Goal: Check status

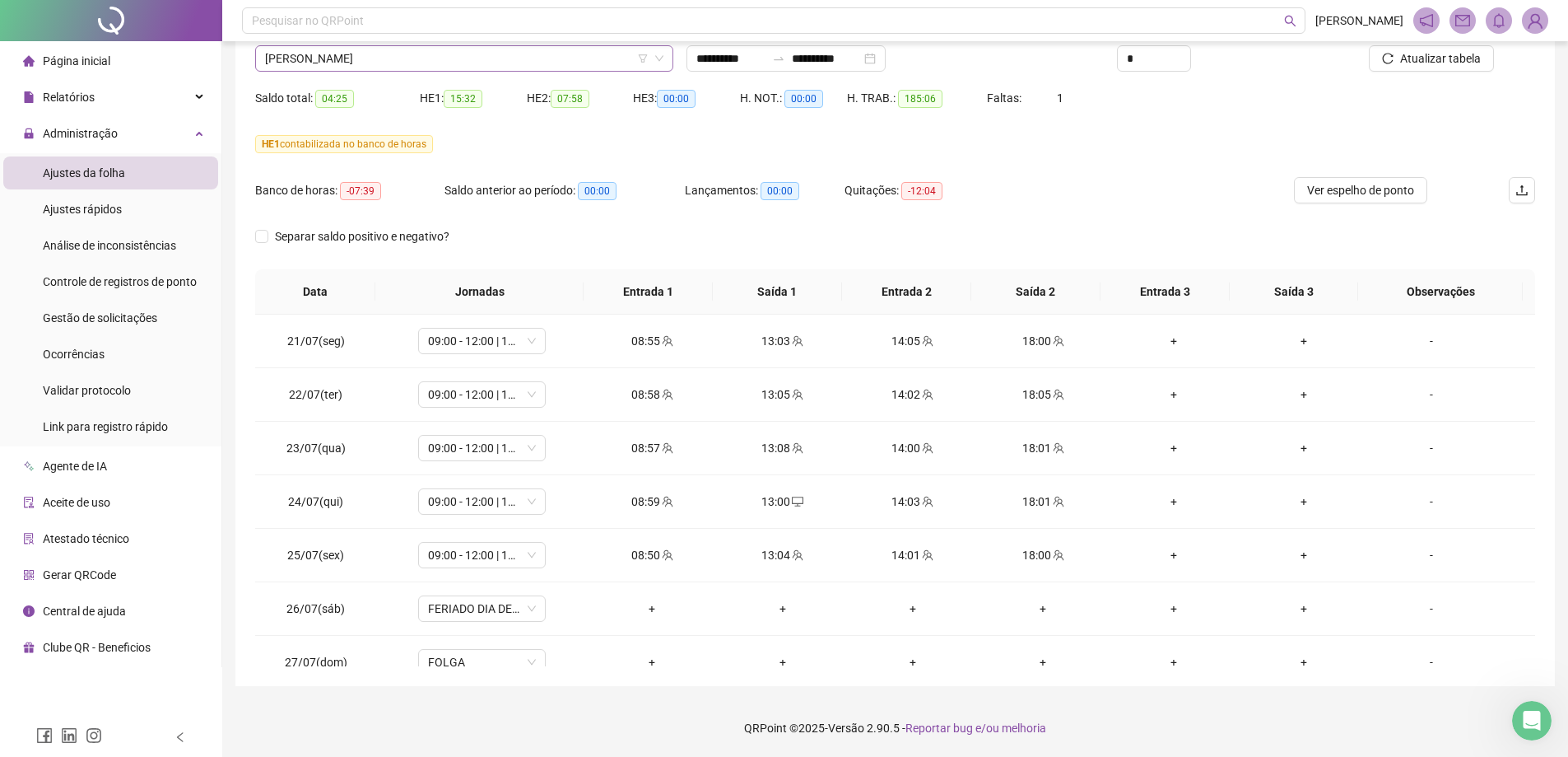
click at [354, 61] on span "[PERSON_NAME]" at bounding box center [463, 58] width 398 height 25
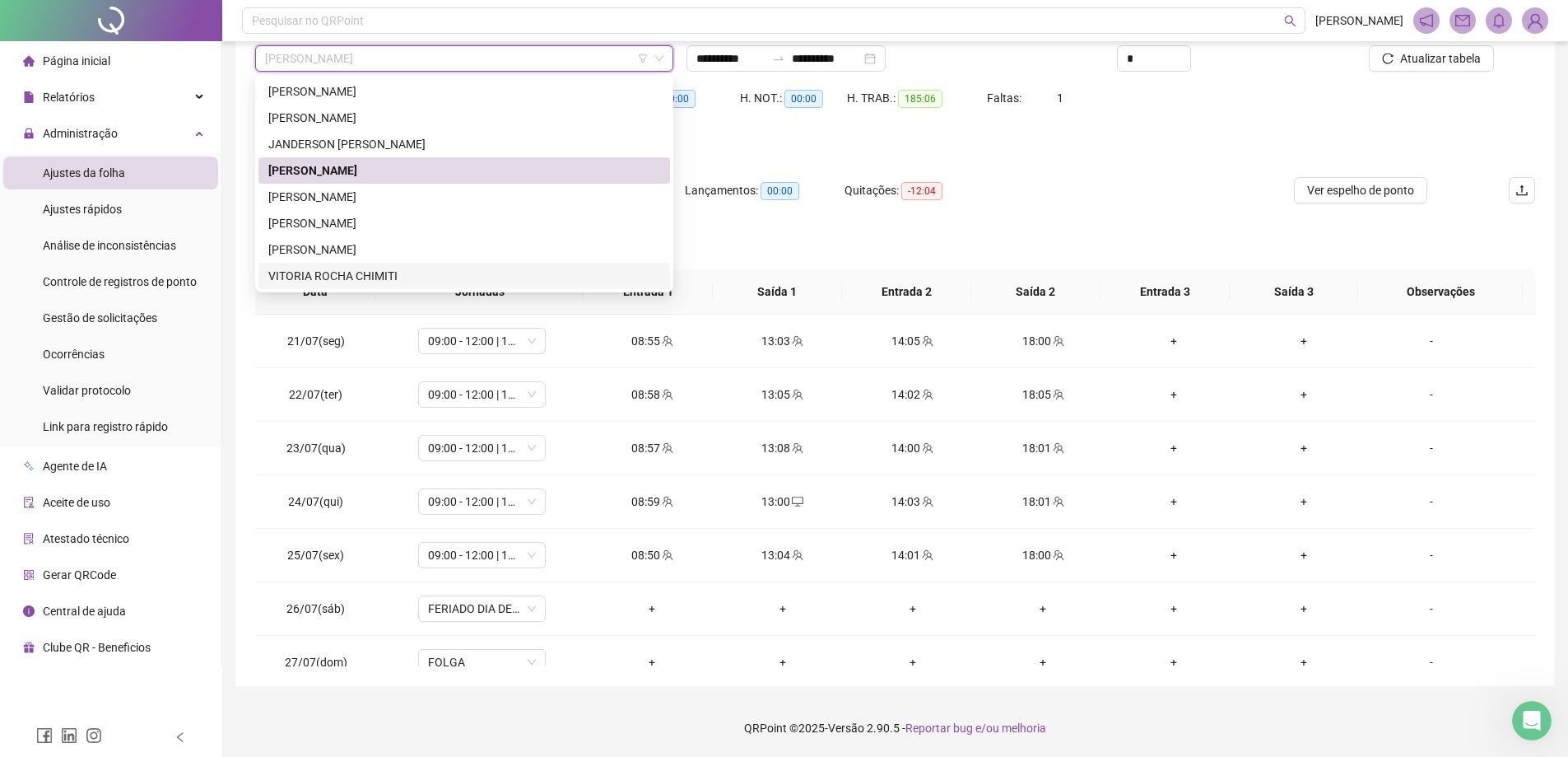
click at [342, 271] on div "VITORIA ROCHA CHIMITI" at bounding box center [464, 276] width 392 height 18
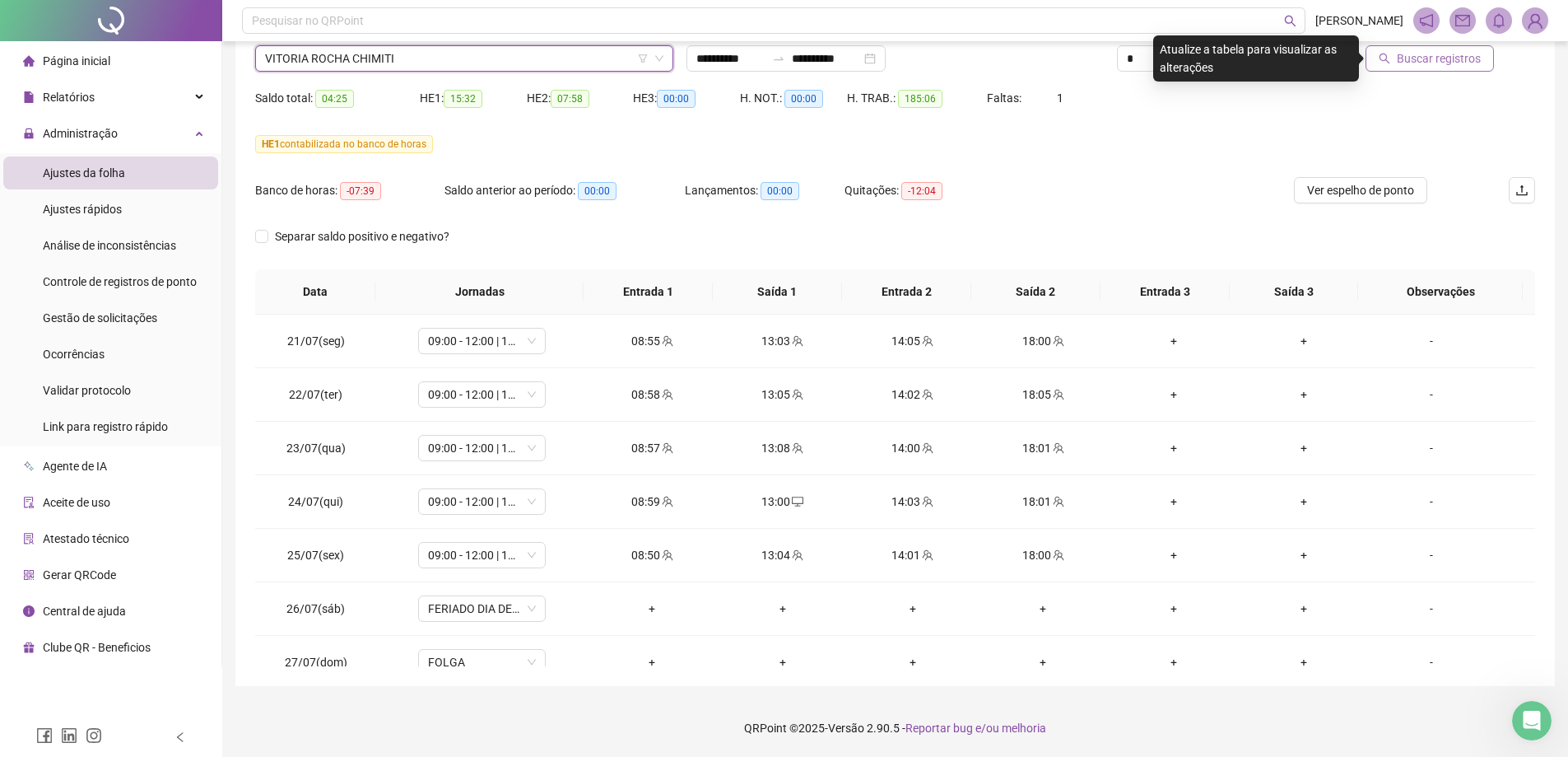
click at [1418, 55] on span "Buscar registros" at bounding box center [1439, 59] width 84 height 18
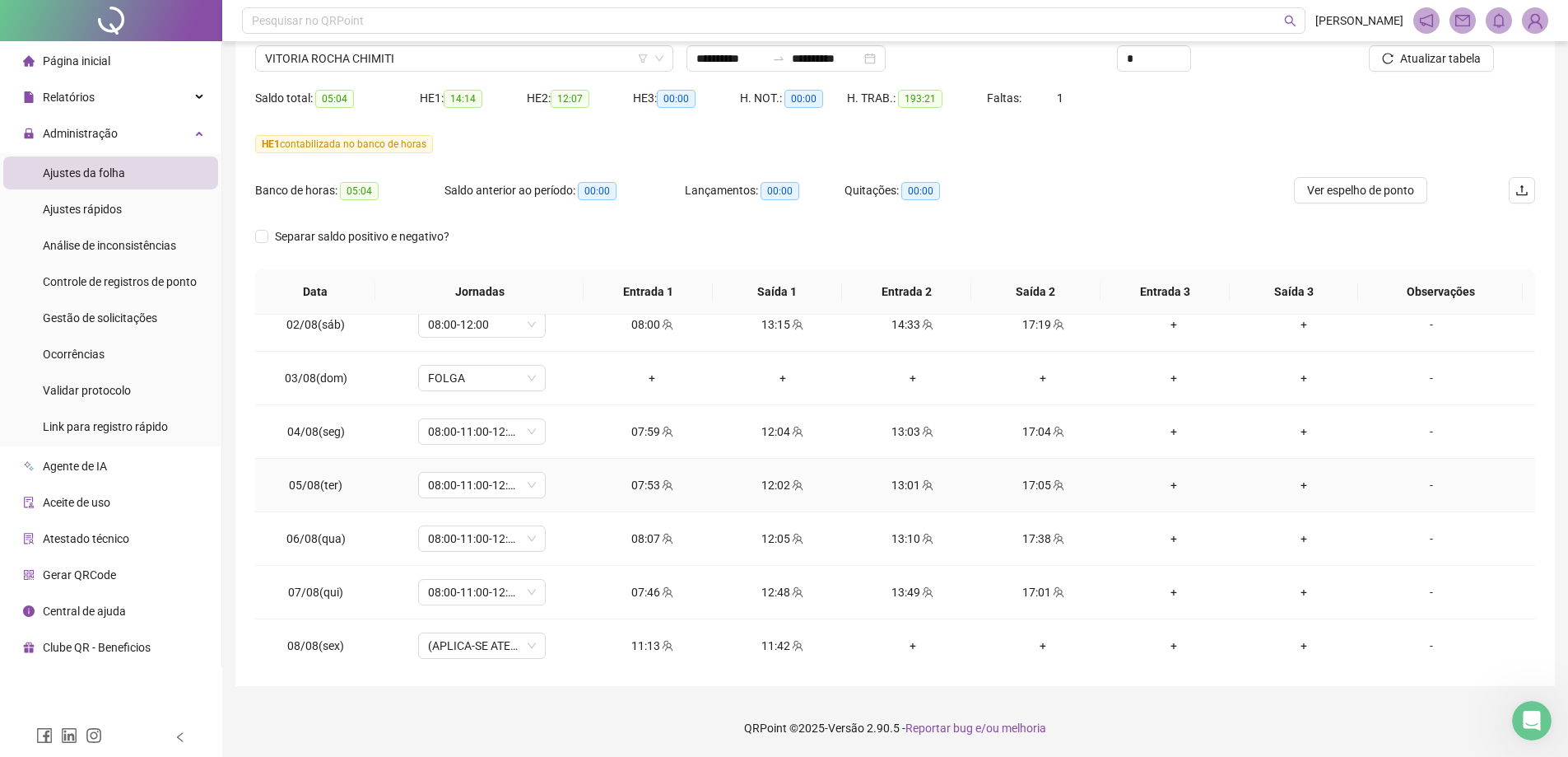
scroll to position [741, 0]
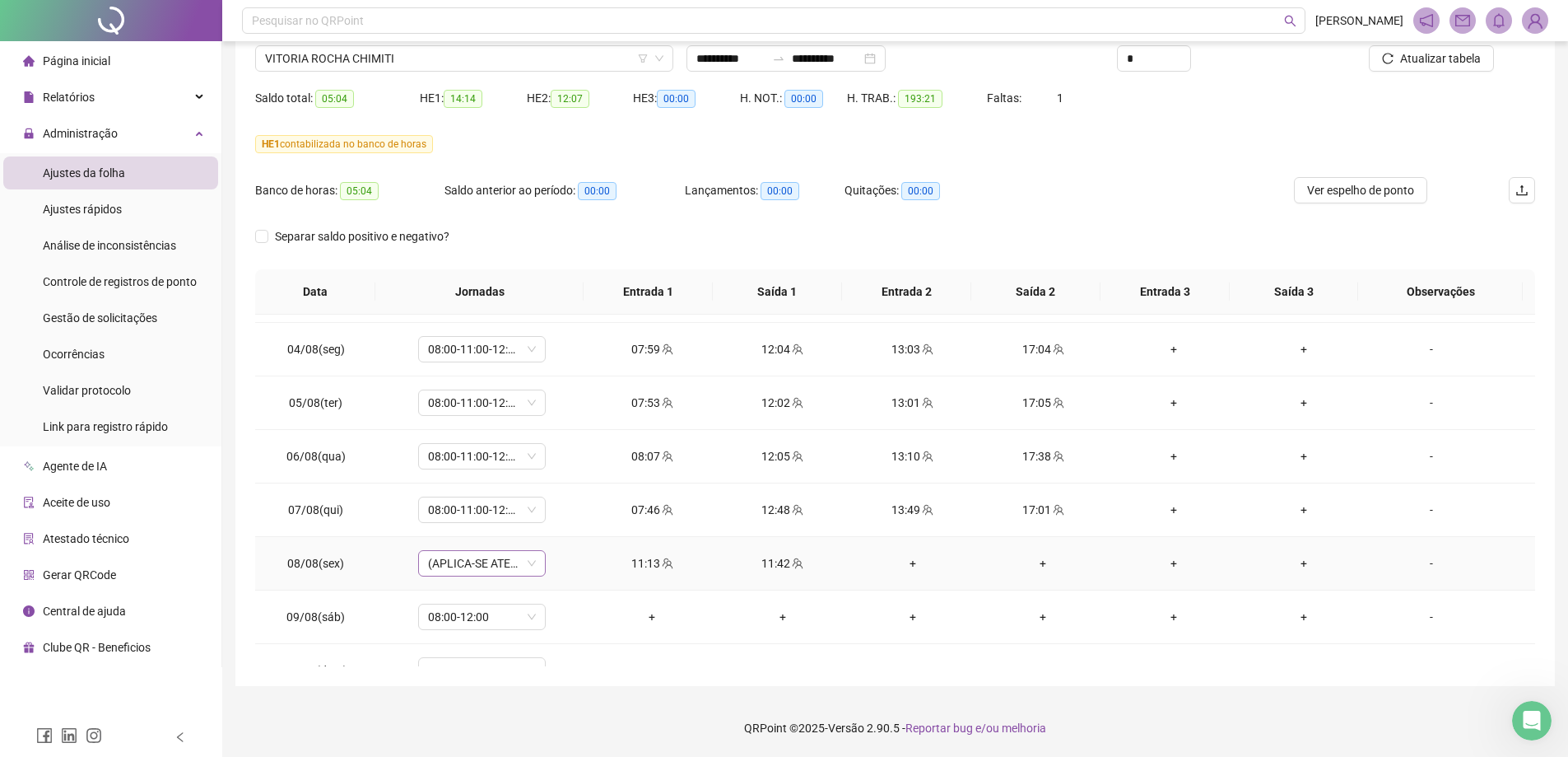
click at [500, 565] on span "(APLICA-SE ATESTADO)" at bounding box center [482, 563] width 108 height 25
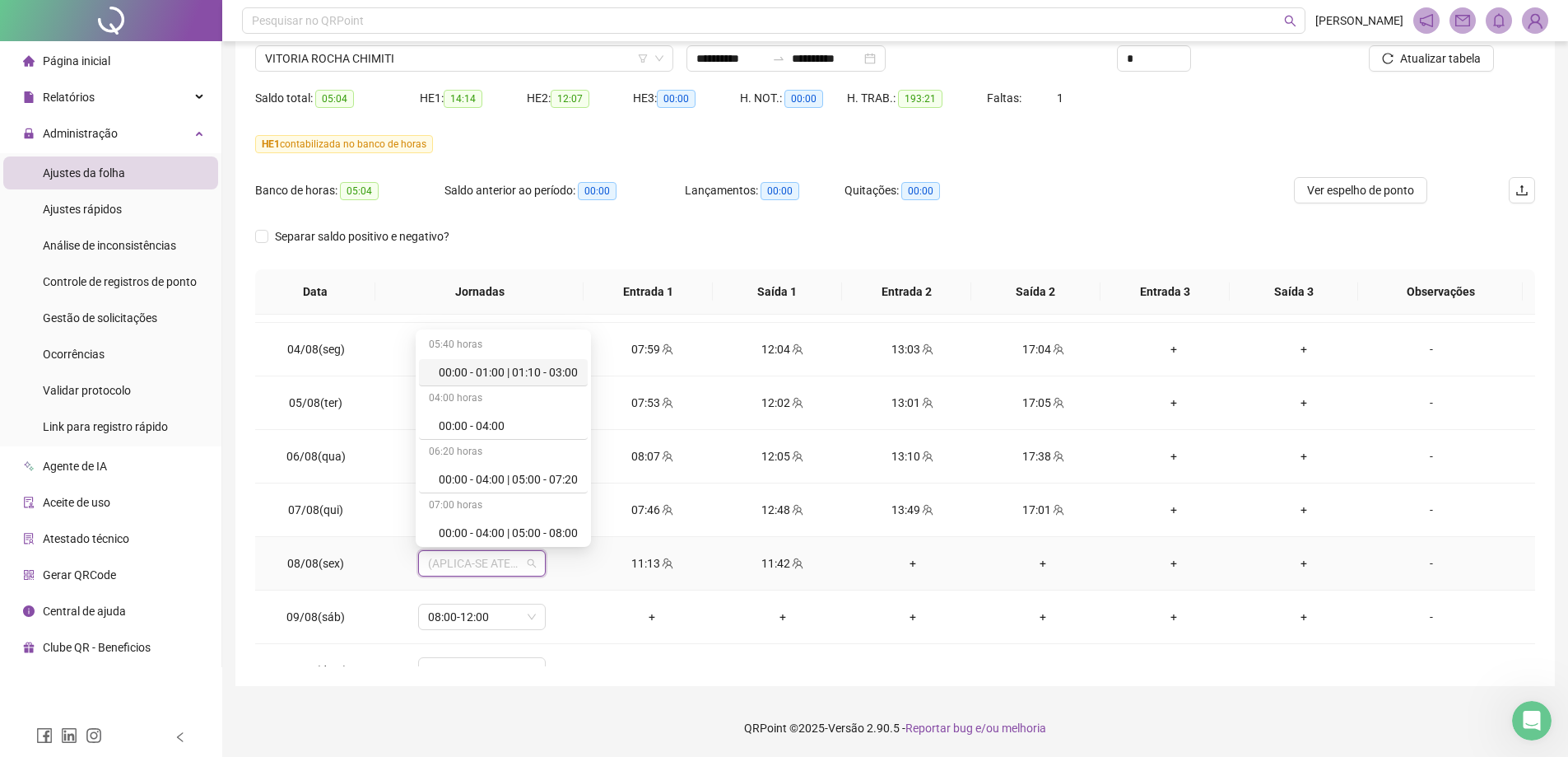
click at [708, 562] on td "11:13" at bounding box center [652, 564] width 130 height 53
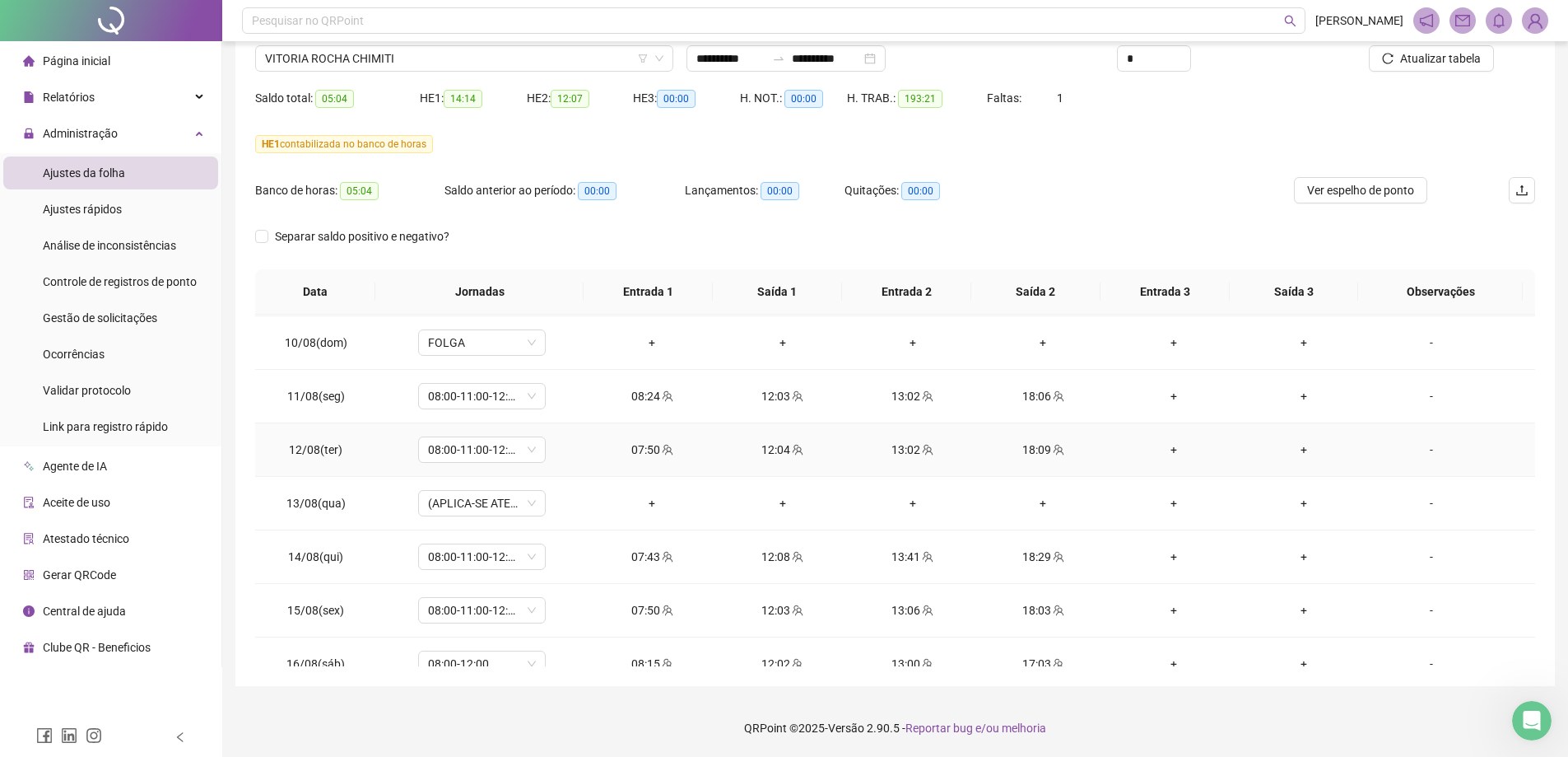
scroll to position [1070, 0]
click at [1323, 190] on span "Ver espelho de ponto" at bounding box center [1360, 191] width 107 height 18
click at [529, 59] on span "VITORIA ROCHA CHIMITI" at bounding box center [463, 58] width 398 height 25
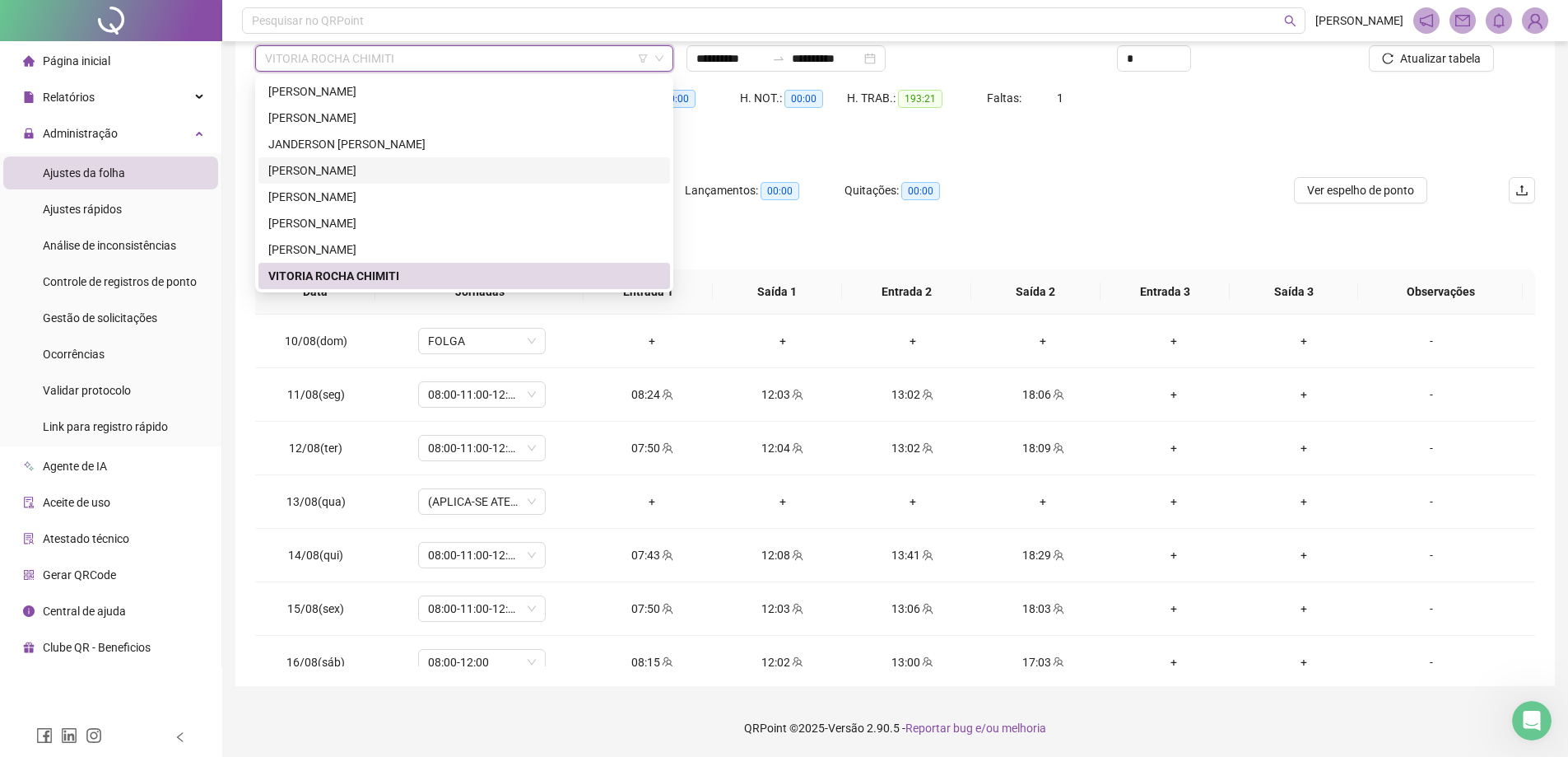
click at [343, 163] on div "[PERSON_NAME]" at bounding box center [464, 170] width 392 height 18
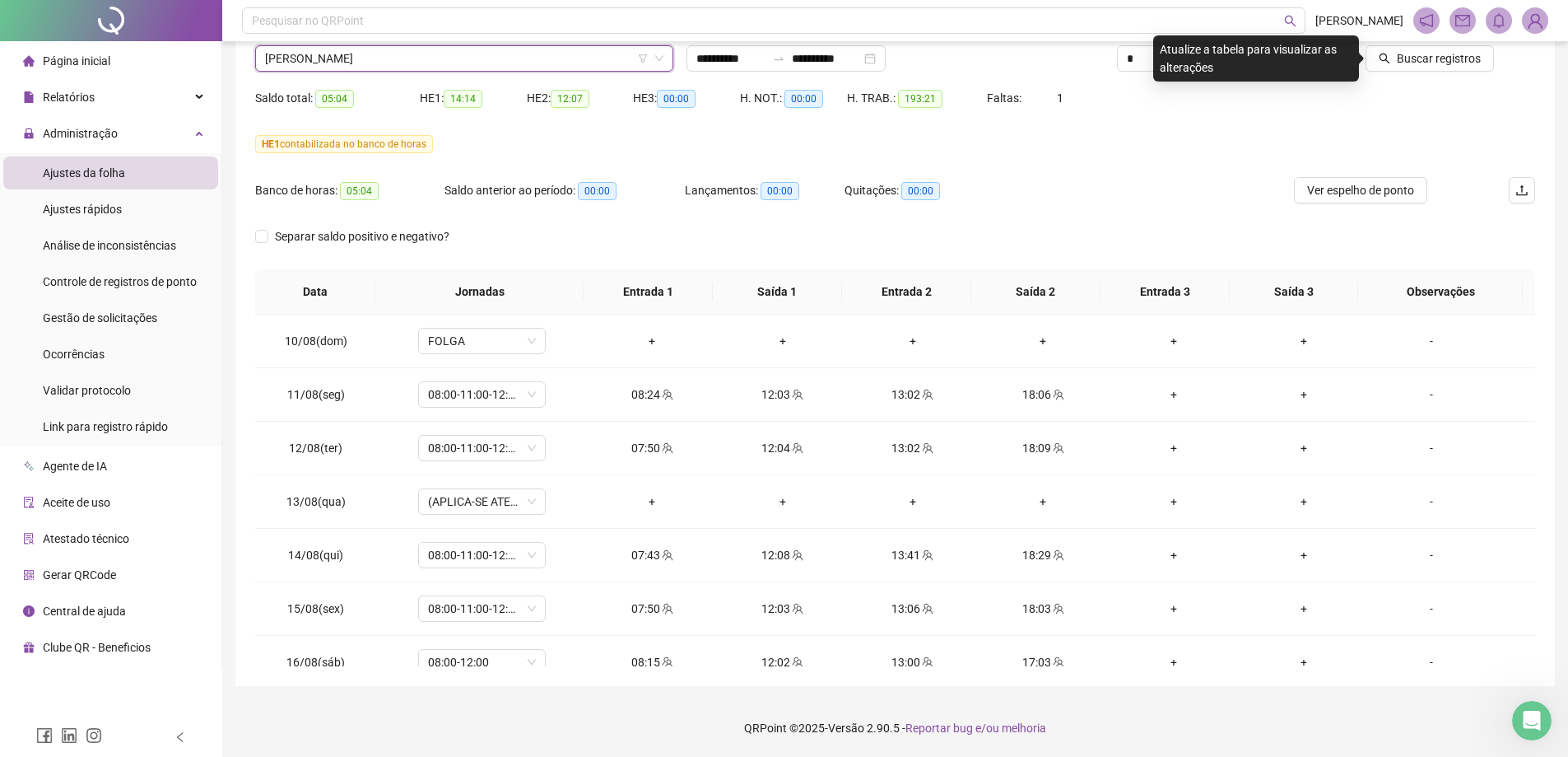
click at [1424, 71] on div "Buscar registros" at bounding box center [1433, 52] width 215 height 64
click at [1430, 56] on span "Buscar registros" at bounding box center [1439, 59] width 84 height 18
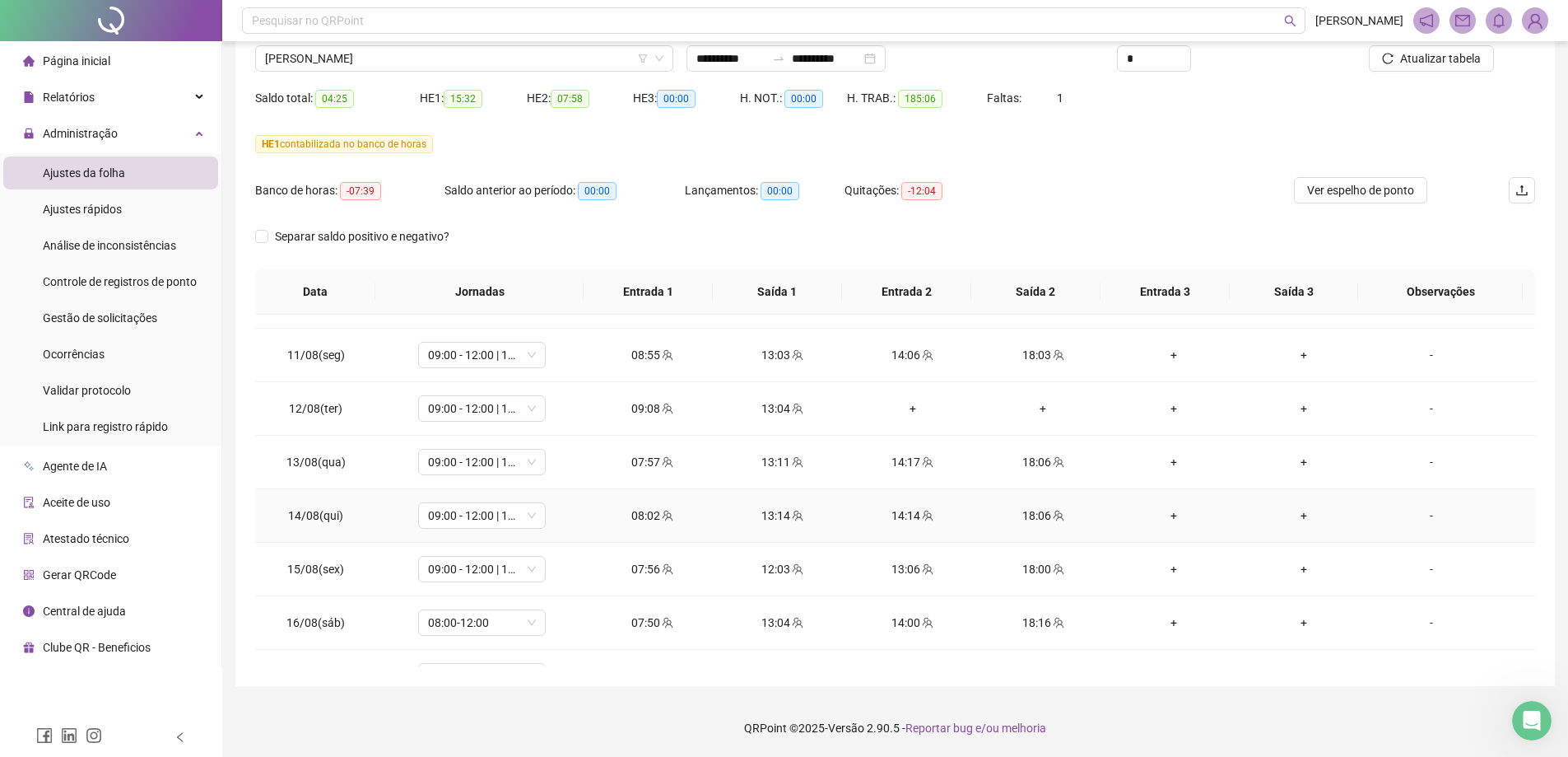
scroll to position [1147, 0]
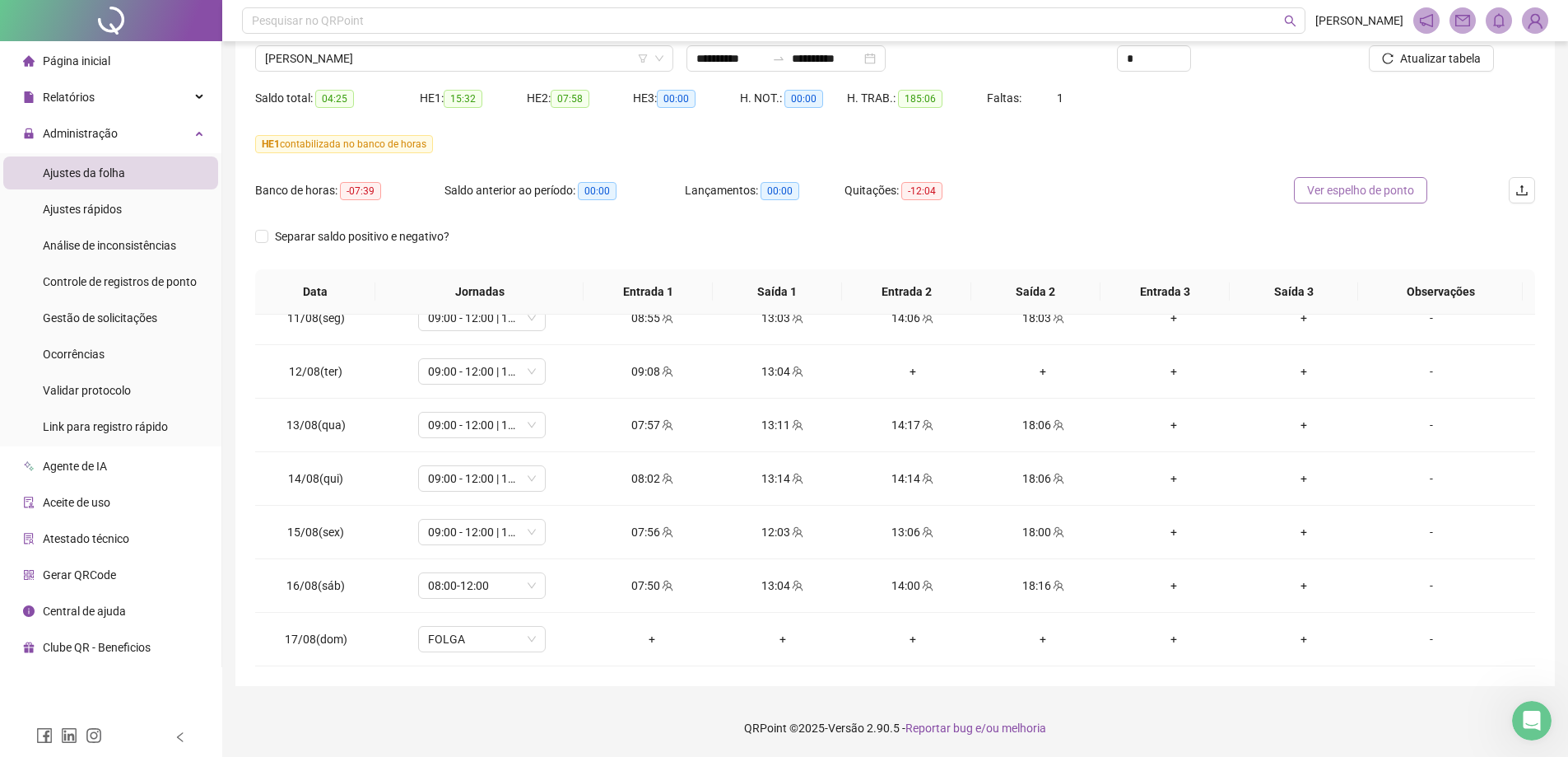
click at [1338, 194] on span "Ver espelho de ponto" at bounding box center [1360, 191] width 107 height 18
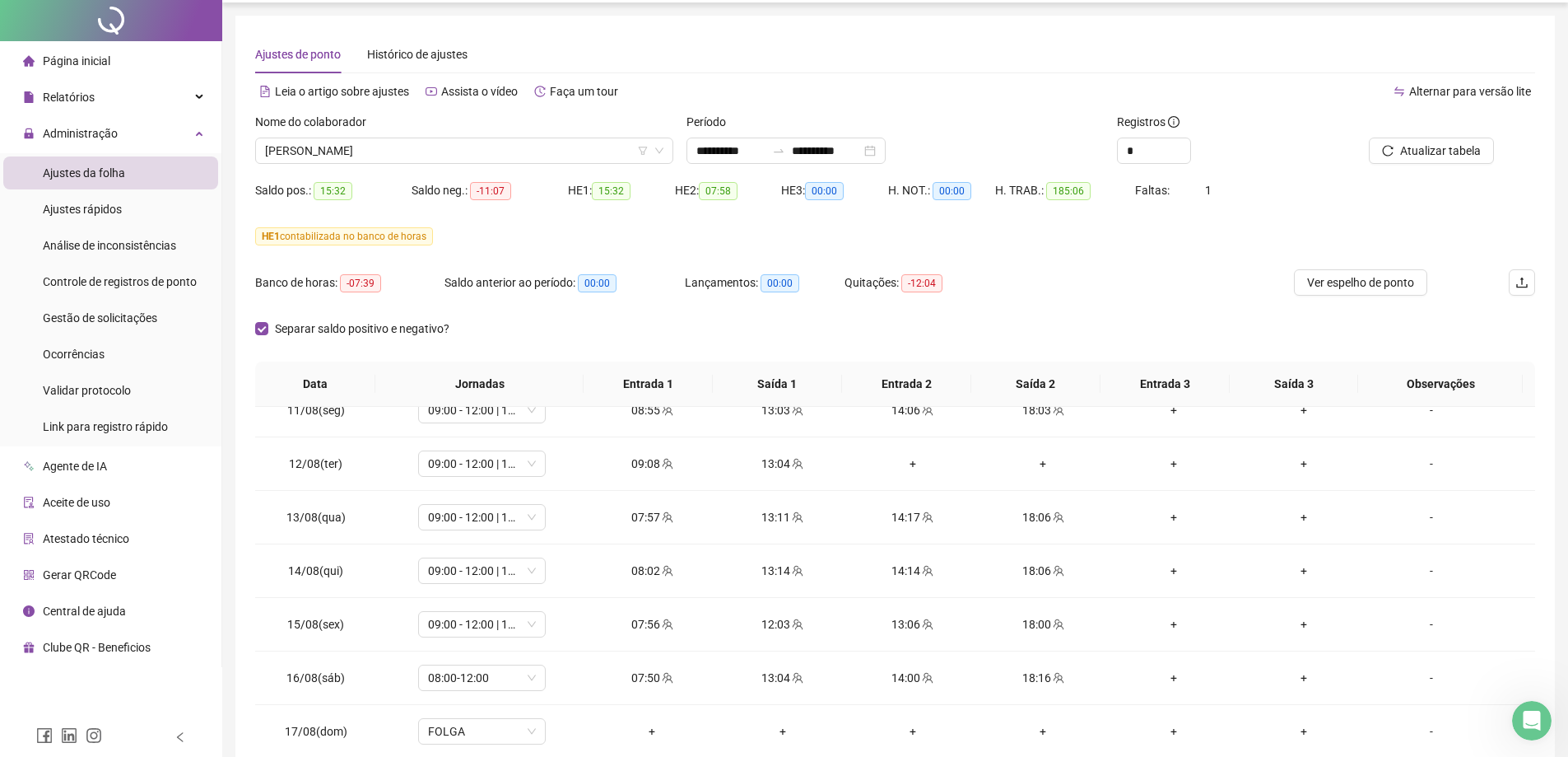
scroll to position [0, 0]
